Goal: Navigation & Orientation: Find specific page/section

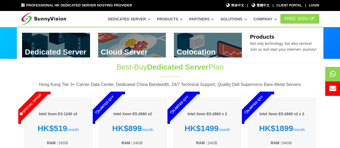
click at [210, 48] on link at bounding box center [208, 45] width 68 height 25
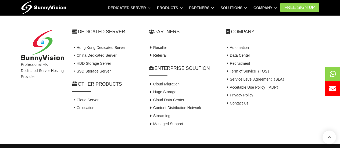
scroll to position [661, 0]
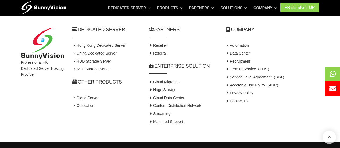
click at [309, 89] on li "Privacy Policy" at bounding box center [272, 93] width 94 height 8
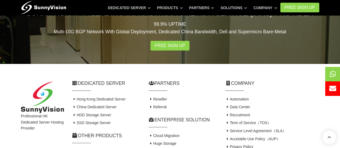
click at [309, 97] on h4 "Automation" at bounding box center [272, 99] width 94 height 5
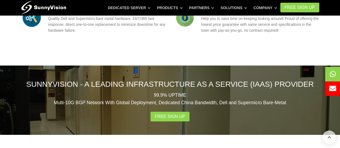
scroll to position [527, 0]
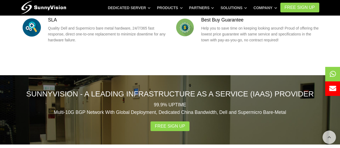
click at [309, 89] on h2 "SunnyVision - A Leading Infrastructure As A Service (IaaS) Provider" at bounding box center [170, 94] width 298 height 10
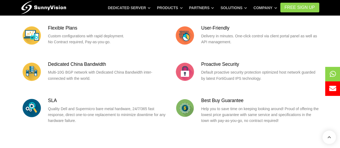
click at [309, 86] on div "Flexible Plans Custom configurations with rapid deployment. No Contract require…" at bounding box center [170, 82] width 306 height 136
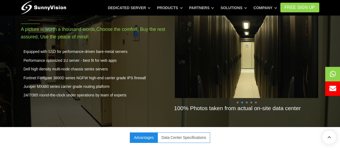
click at [308, 86] on img at bounding box center [246, 51] width 143 height 96
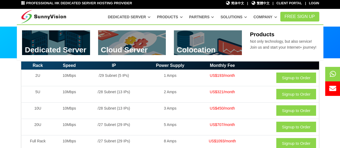
scroll to position [0, 0]
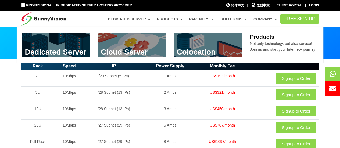
drag, startPoint x: 136, startPoint y: 46, endPoint x: 143, endPoint y: 48, distance: 7.5
click at [136, 46] on link at bounding box center [132, 45] width 68 height 25
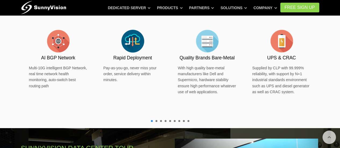
click at [319, 71] on div "Trustable Hong Kong Data Center No matter Dedicated Server・Cloud Server・Colocat…" at bounding box center [170, 50] width 306 height 156
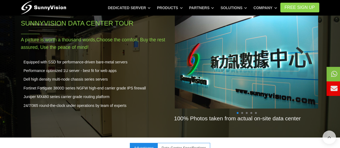
scroll to position [376, 0]
